Goal: Information Seeking & Learning: Learn about a topic

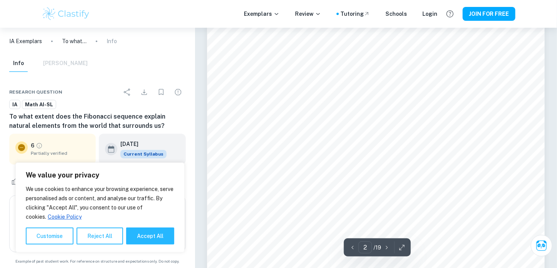
scroll to position [666, 0]
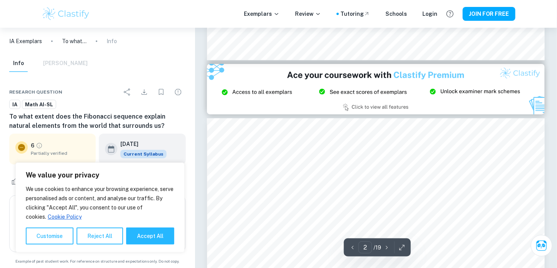
type input "3"
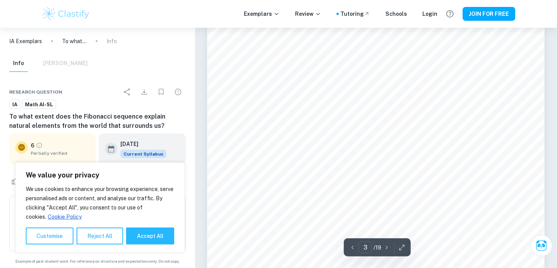
scroll to position [1174, 0]
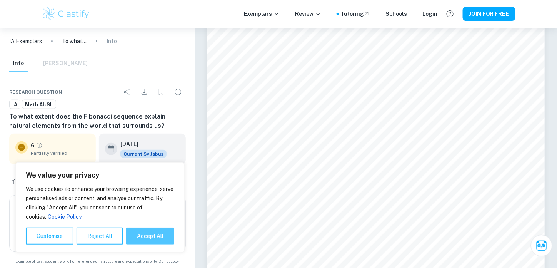
click at [150, 230] on button "Accept All" at bounding box center [150, 235] width 48 height 17
checkbox input "true"
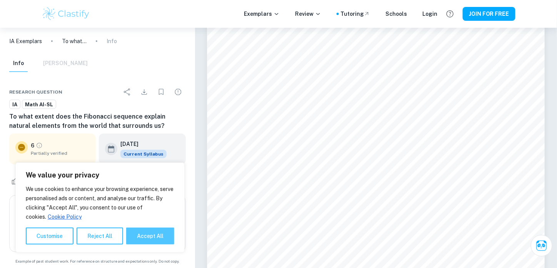
checkbox input "true"
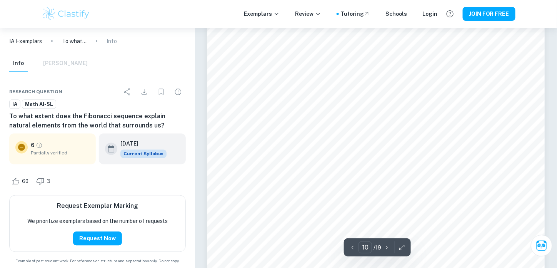
scroll to position [4276, 0]
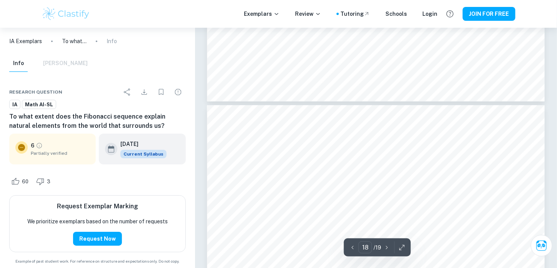
type input "17"
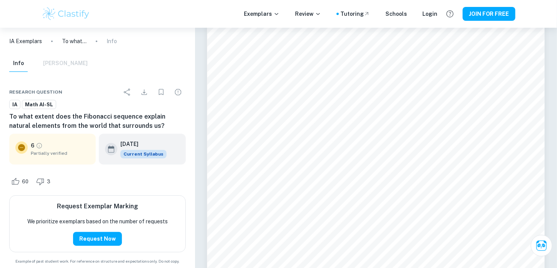
scroll to position [7423, 0]
